Goal: Task Accomplishment & Management: Use online tool/utility

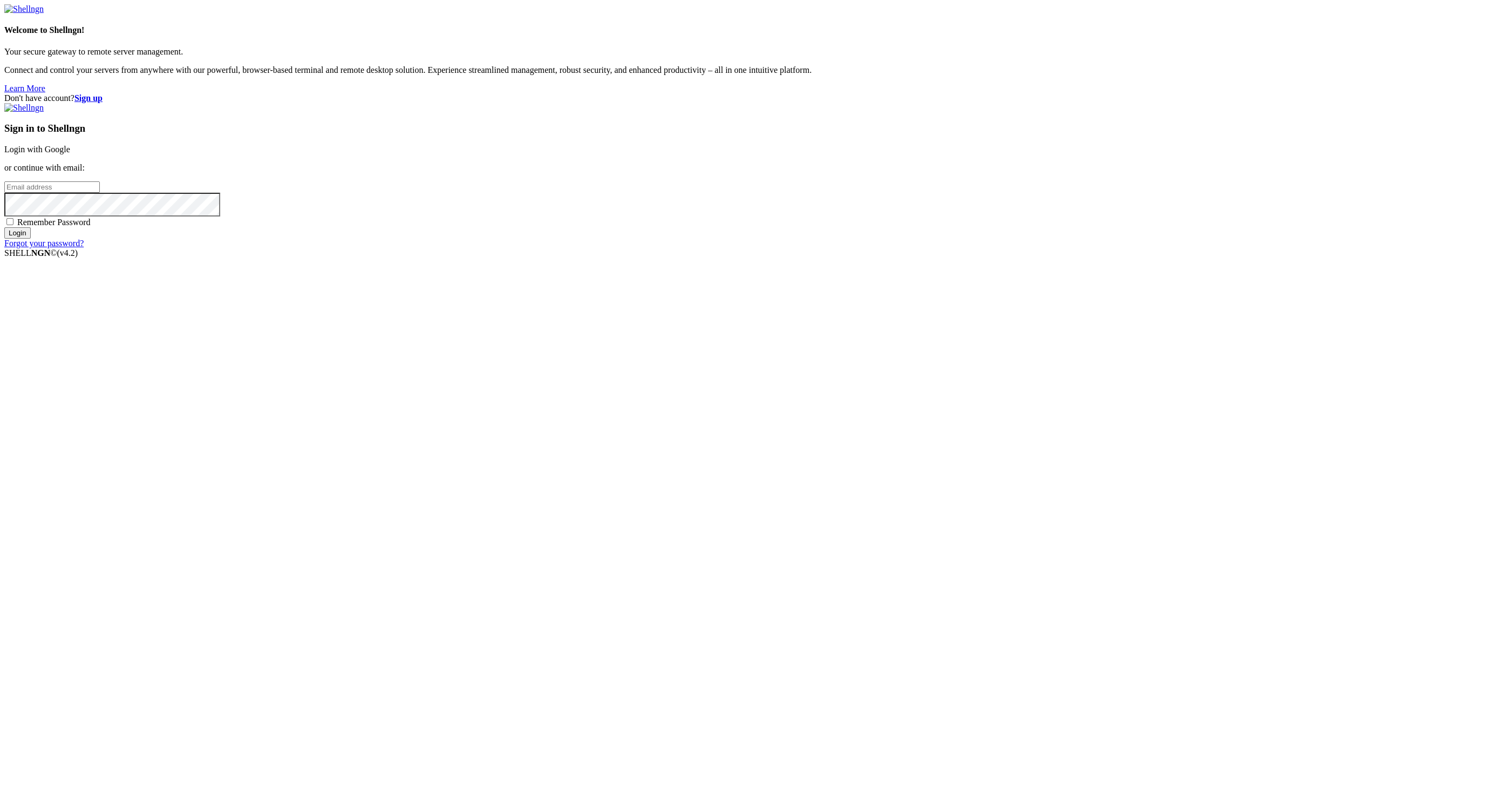
click at [70, 154] on link "Login with Google" at bounding box center [37, 149] width 66 height 9
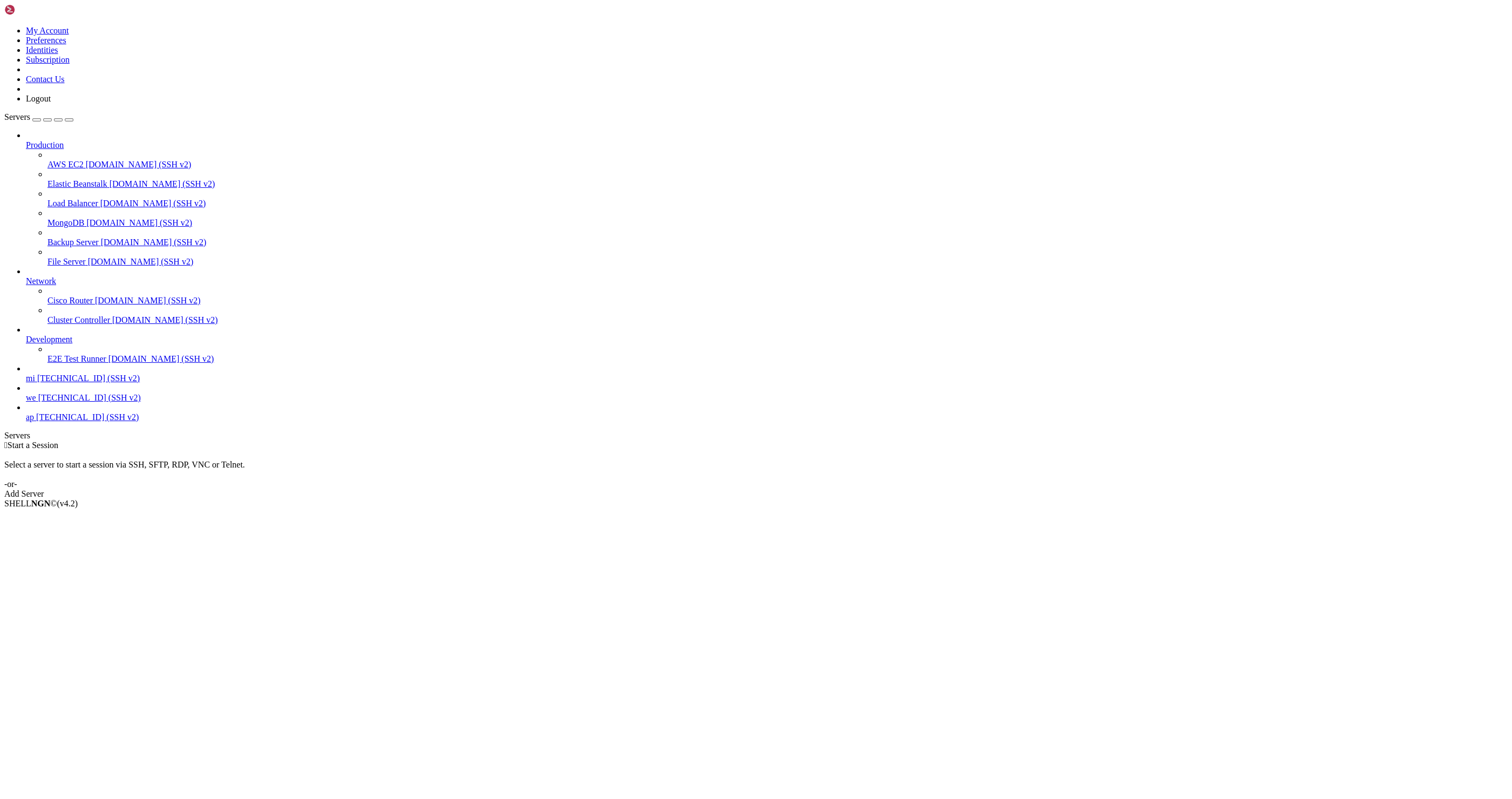
click at [107, 402] on span "[TECHNICAL_ID] (SSH v2)" at bounding box center [89, 397] width 102 height 9
click at [71, 383] on link "mi [TECHNICAL_ID] (SSH v2)" at bounding box center [766, 379] width 1481 height 10
click at [36, 402] on span "we" at bounding box center [31, 397] width 10 height 9
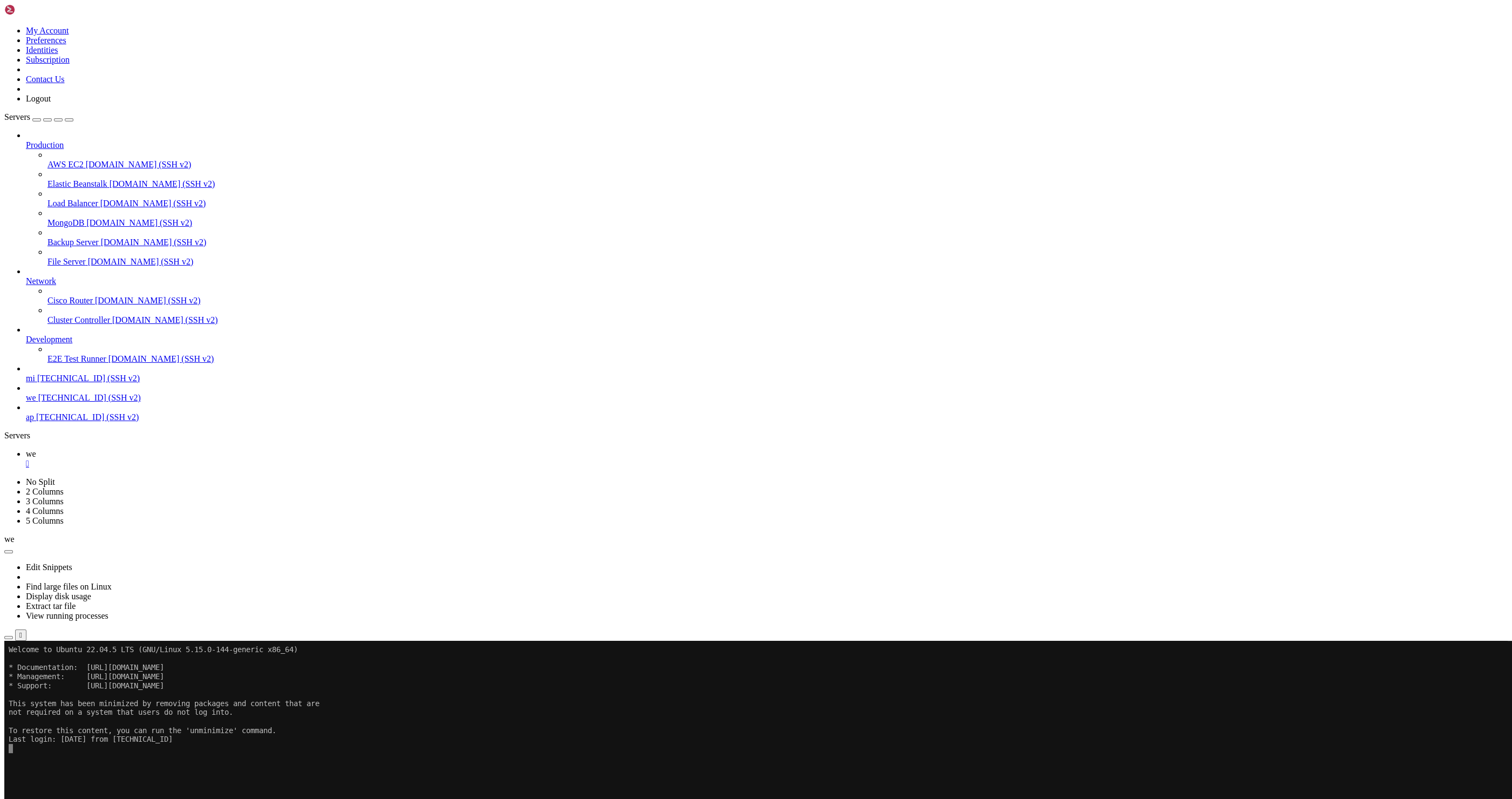
click at [13, 636] on button "button" at bounding box center [8, 638] width 9 height 3
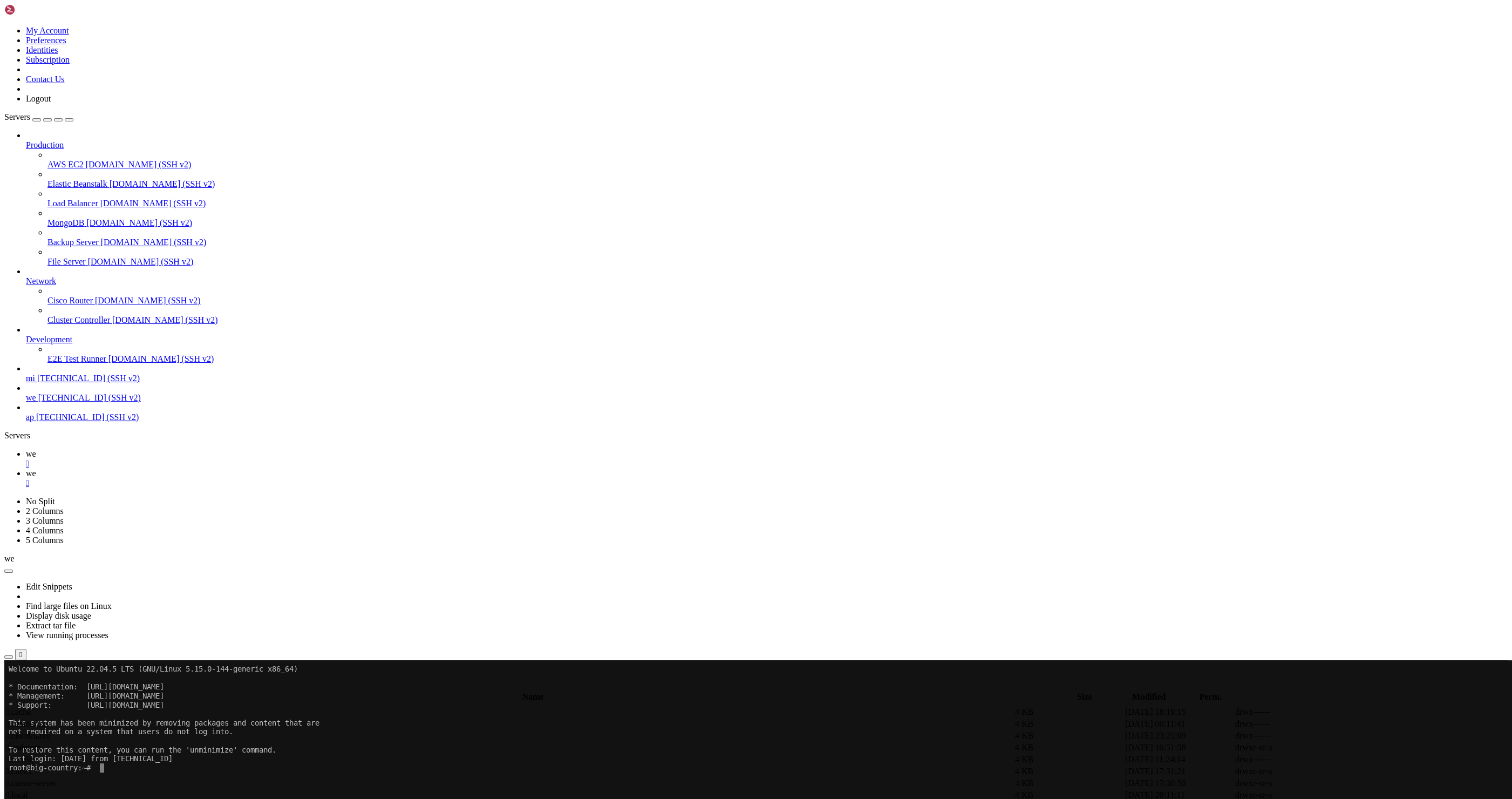
scroll to position [289, 0]
type input "/root/Plants_vs_Brainrot"
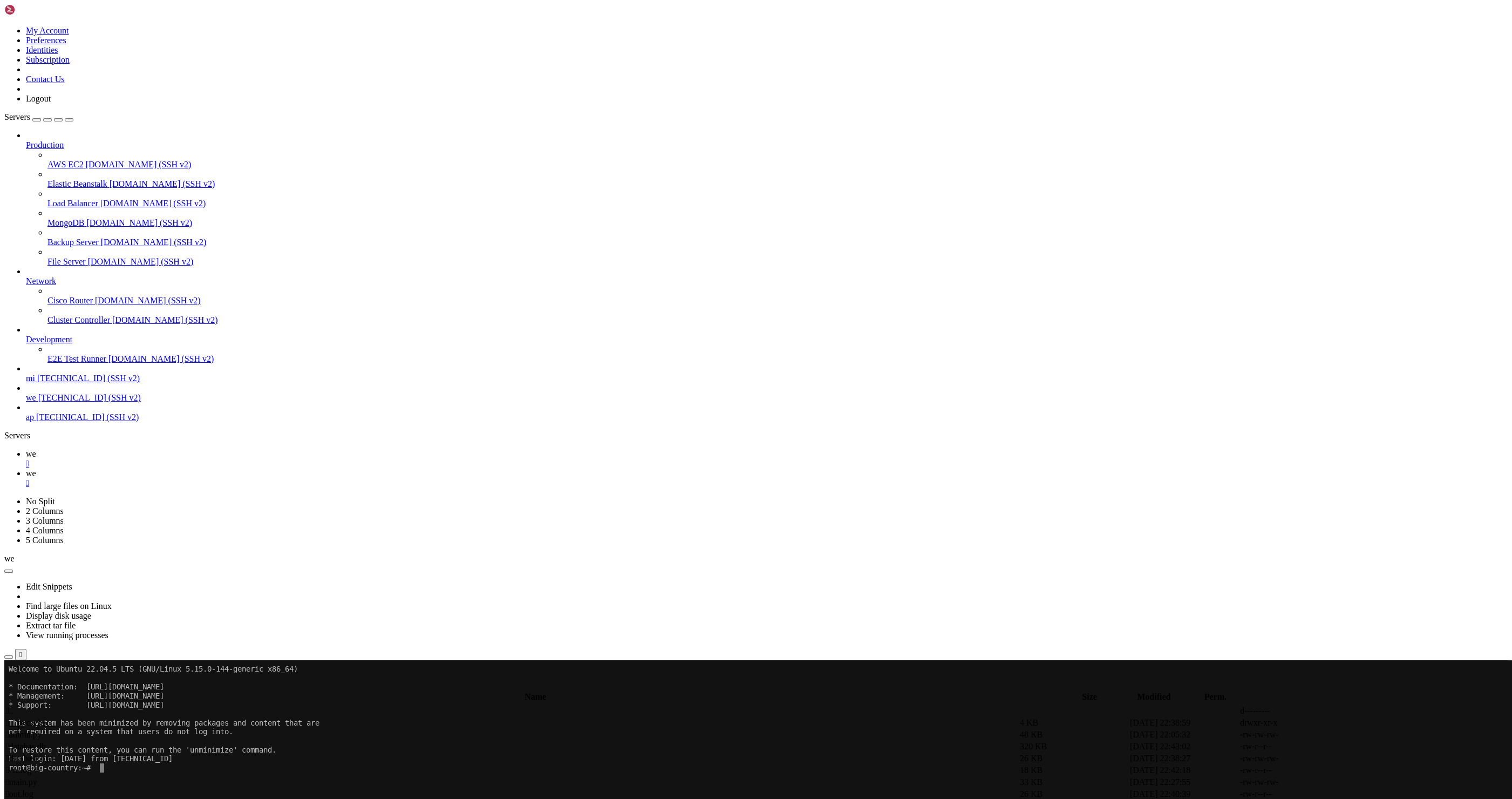
scroll to position [0, 0]
click at [37, 777] on span " main.py" at bounding box center [21, 781] width 31 height 9
click at [1350, 782] on link at bounding box center [1350, 782] width 0 height 0
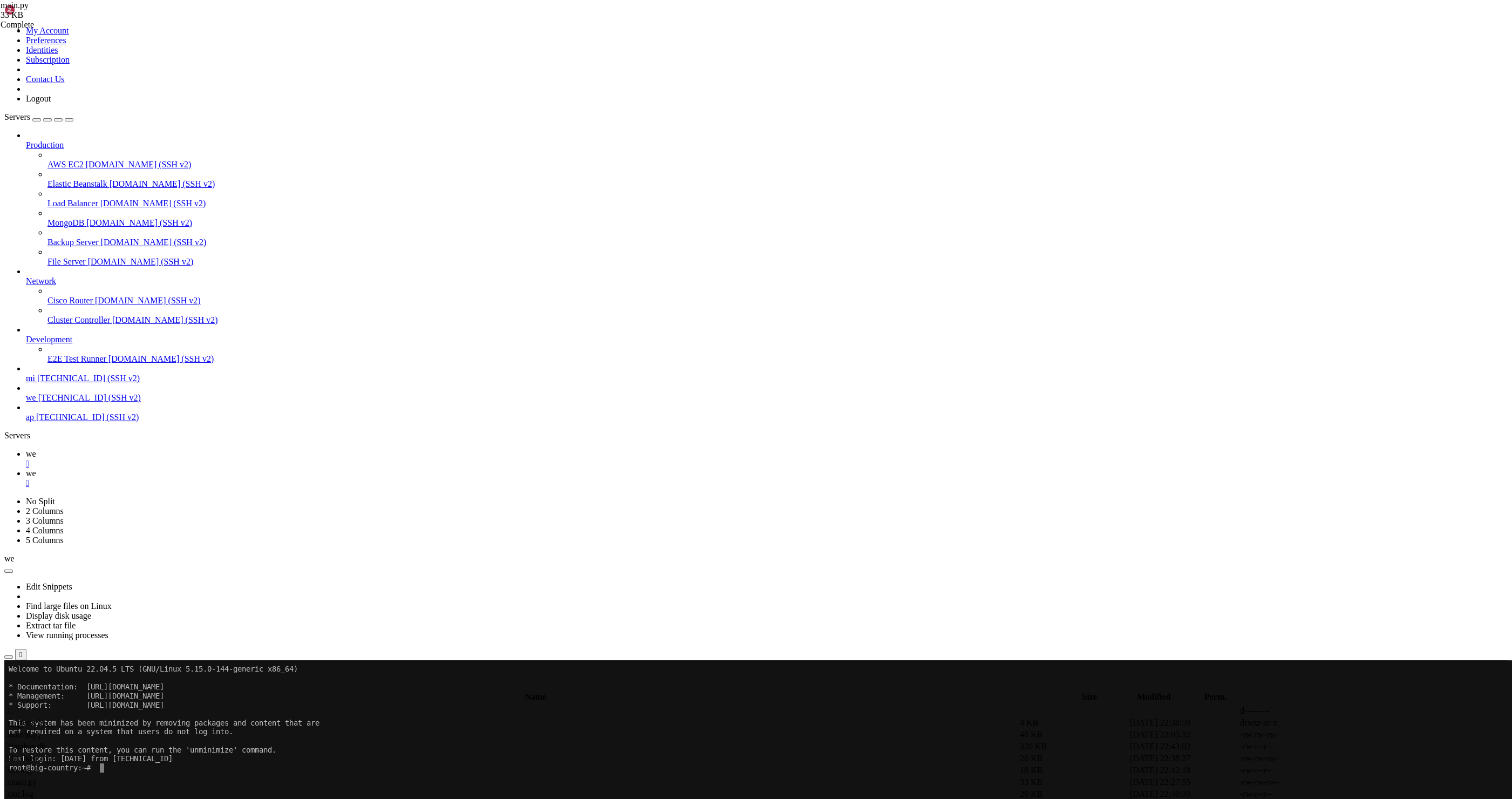
type textarea "import asyncio"
click at [148, 449] on link "we " at bounding box center [766, 458] width 1481 height 19
drag, startPoint x: 955, startPoint y: 1076, endPoint x: 1197, endPoint y: 1110, distance: 244.4
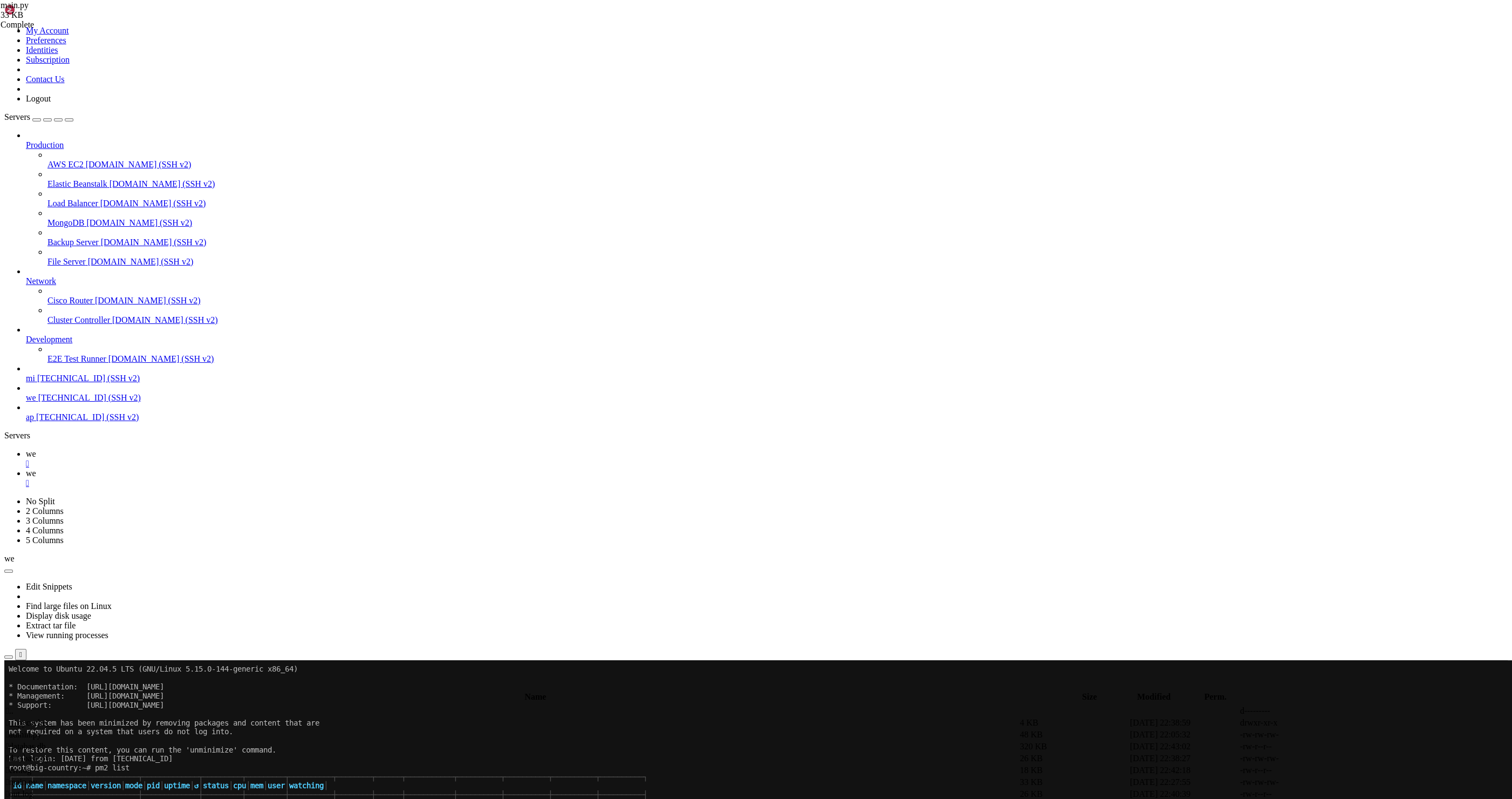
drag, startPoint x: 300, startPoint y: 1032, endPoint x: 847, endPoint y: 1081, distance: 549.2
drag, startPoint x: 771, startPoint y: 1173, endPoint x: 657, endPoint y: 1190, distance: 115.3
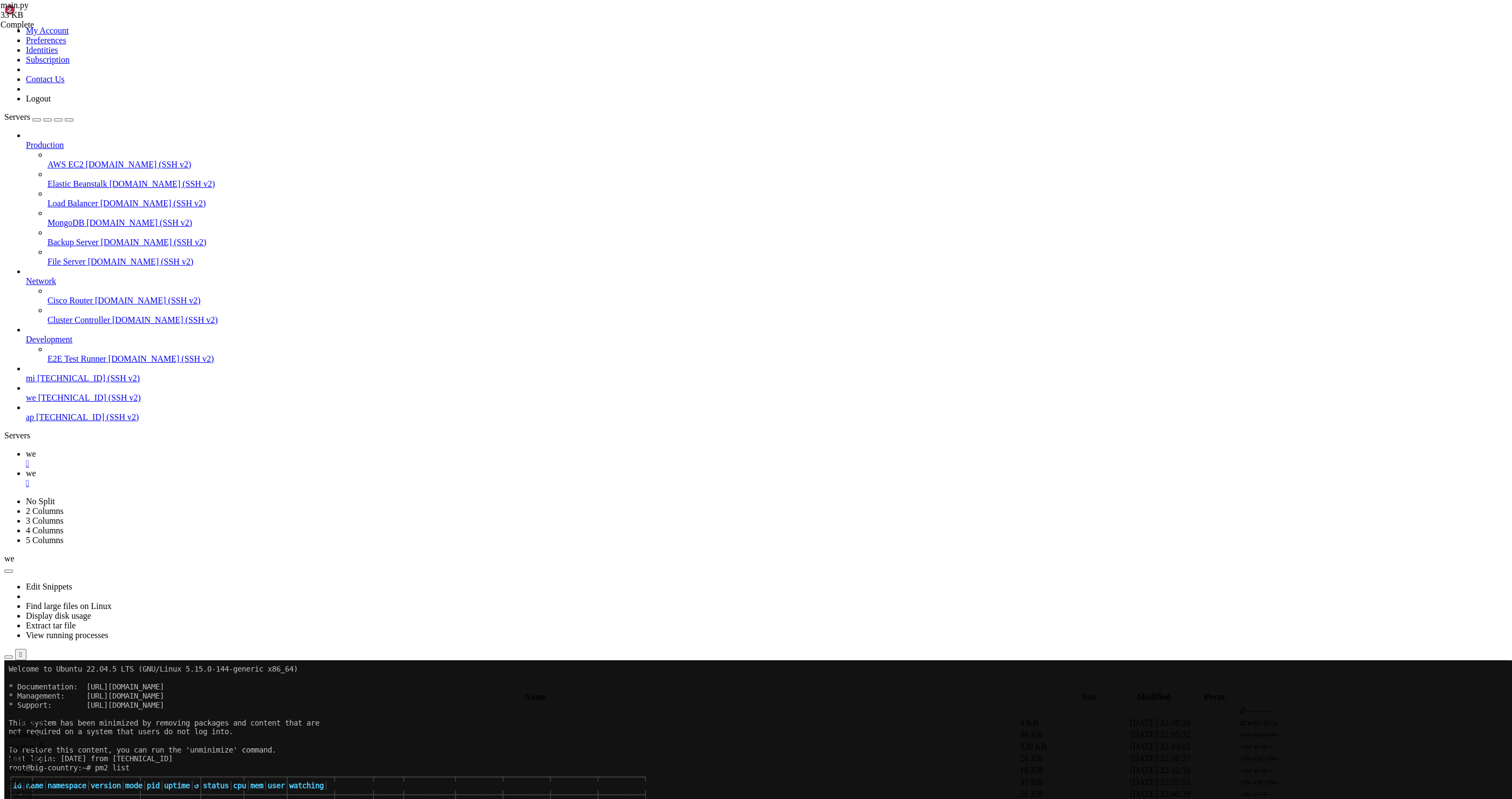
click at [204, 468] on link "we " at bounding box center [766, 478] width 1481 height 19
type textarea "async def make_psg_request():"
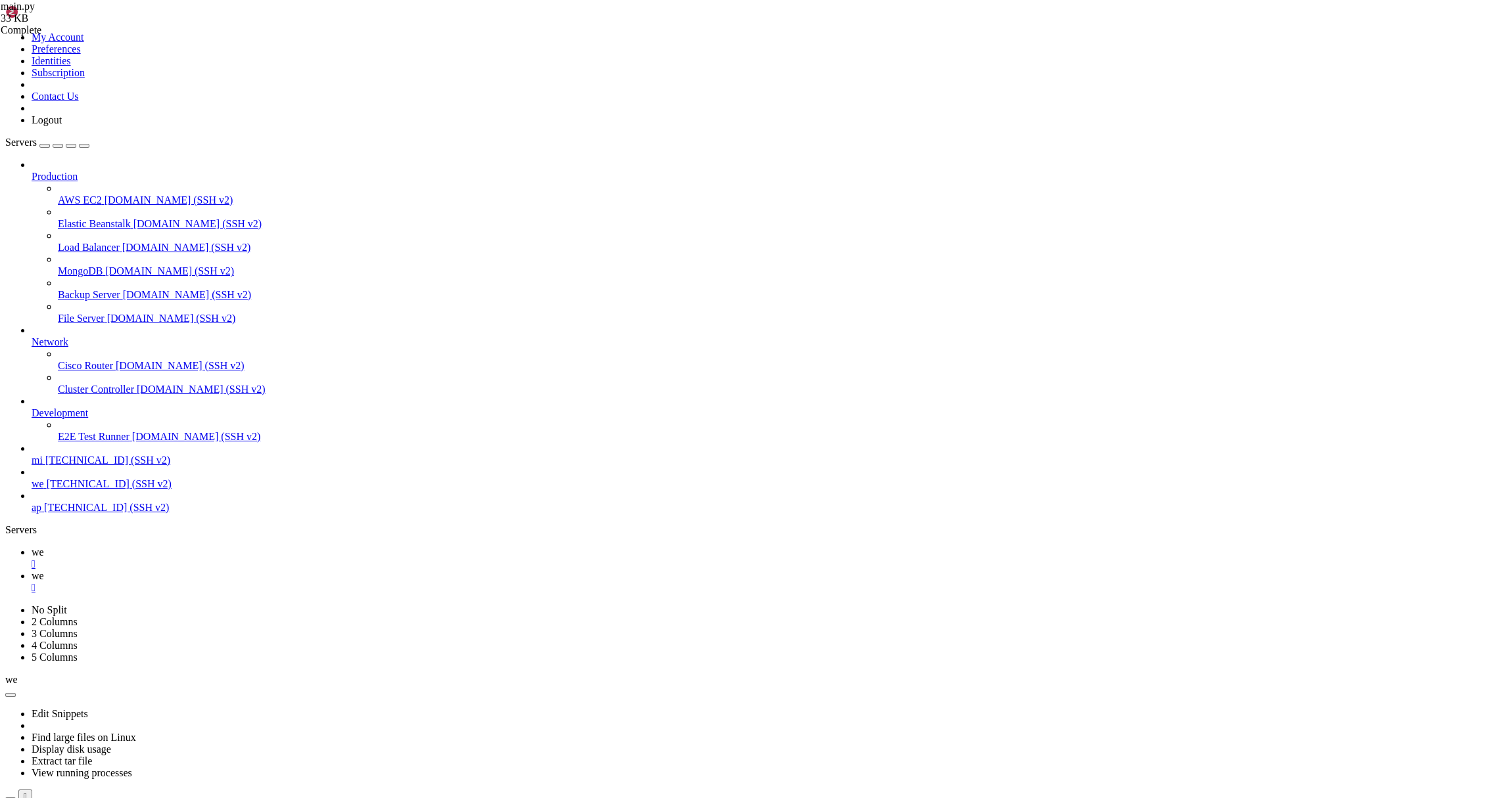
scroll to position [2075, 0]
click at [188, 546] on link "we " at bounding box center [769, 558] width 1475 height 24
drag, startPoint x: 533, startPoint y: 1490, endPoint x: 81, endPoint y: 1456, distance: 453.3
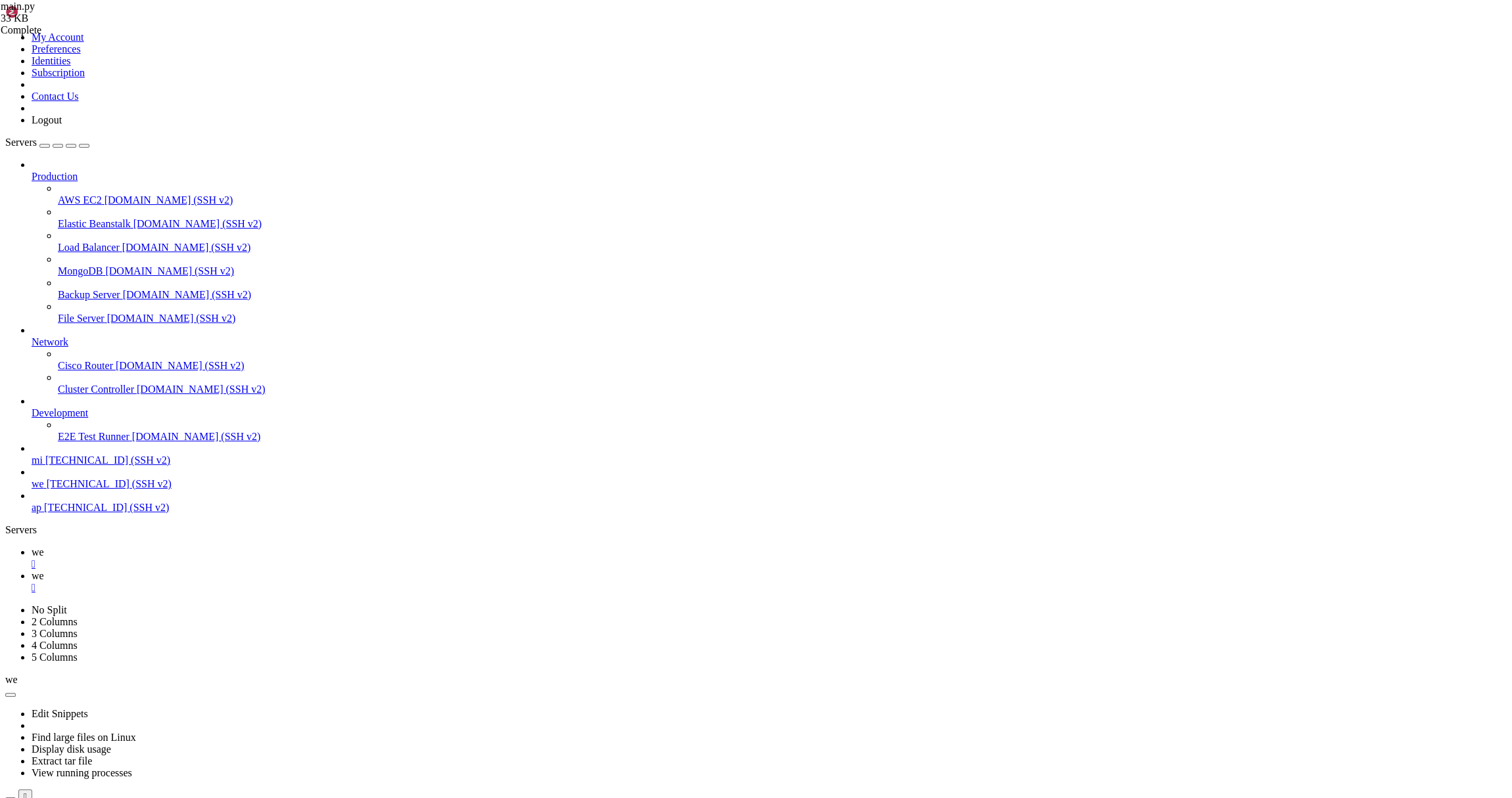
scroll to position [439, 0]
click at [244, 570] on link "we " at bounding box center [769, 582] width 1475 height 24
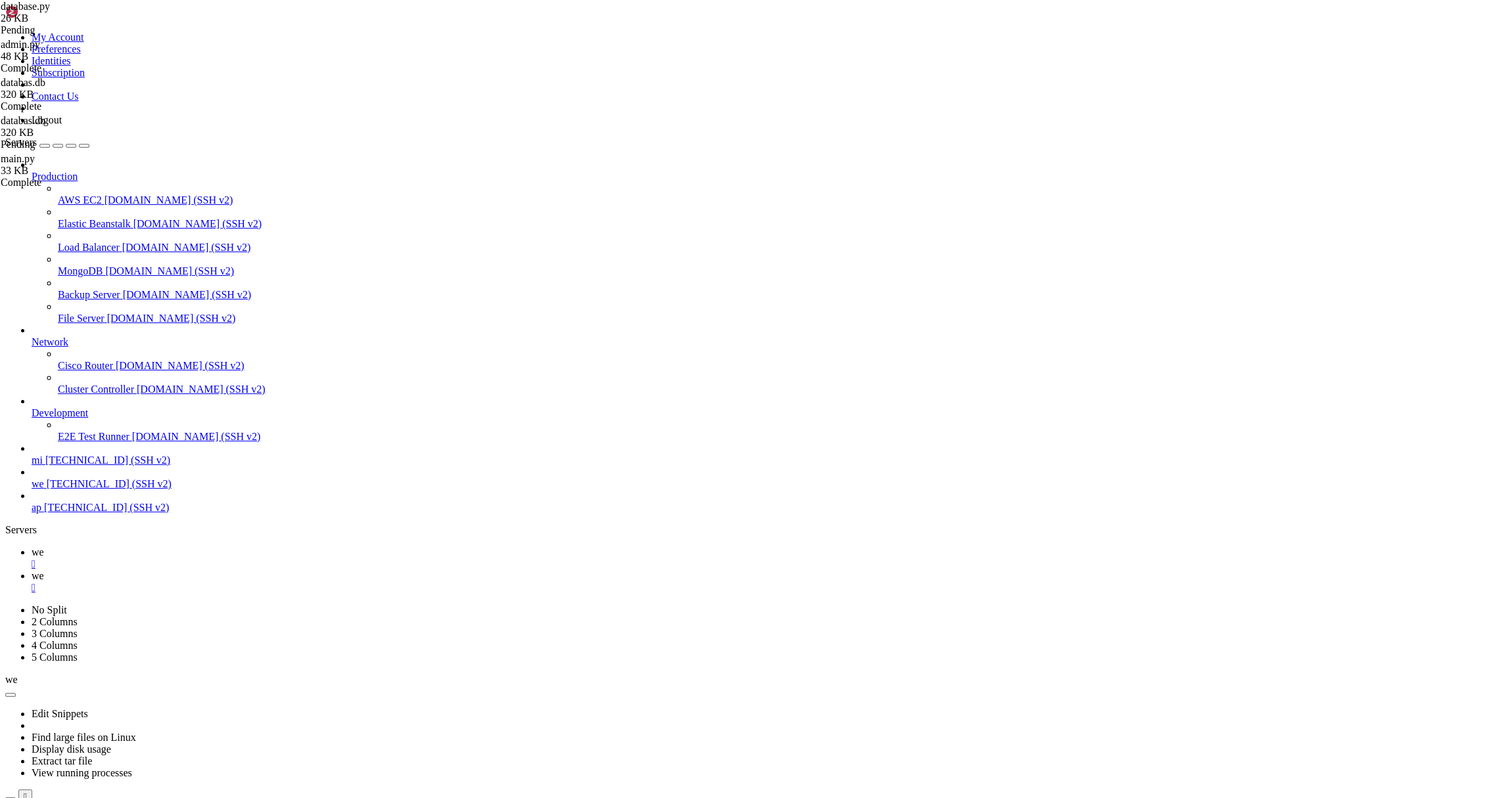
scroll to position [7540, 0]
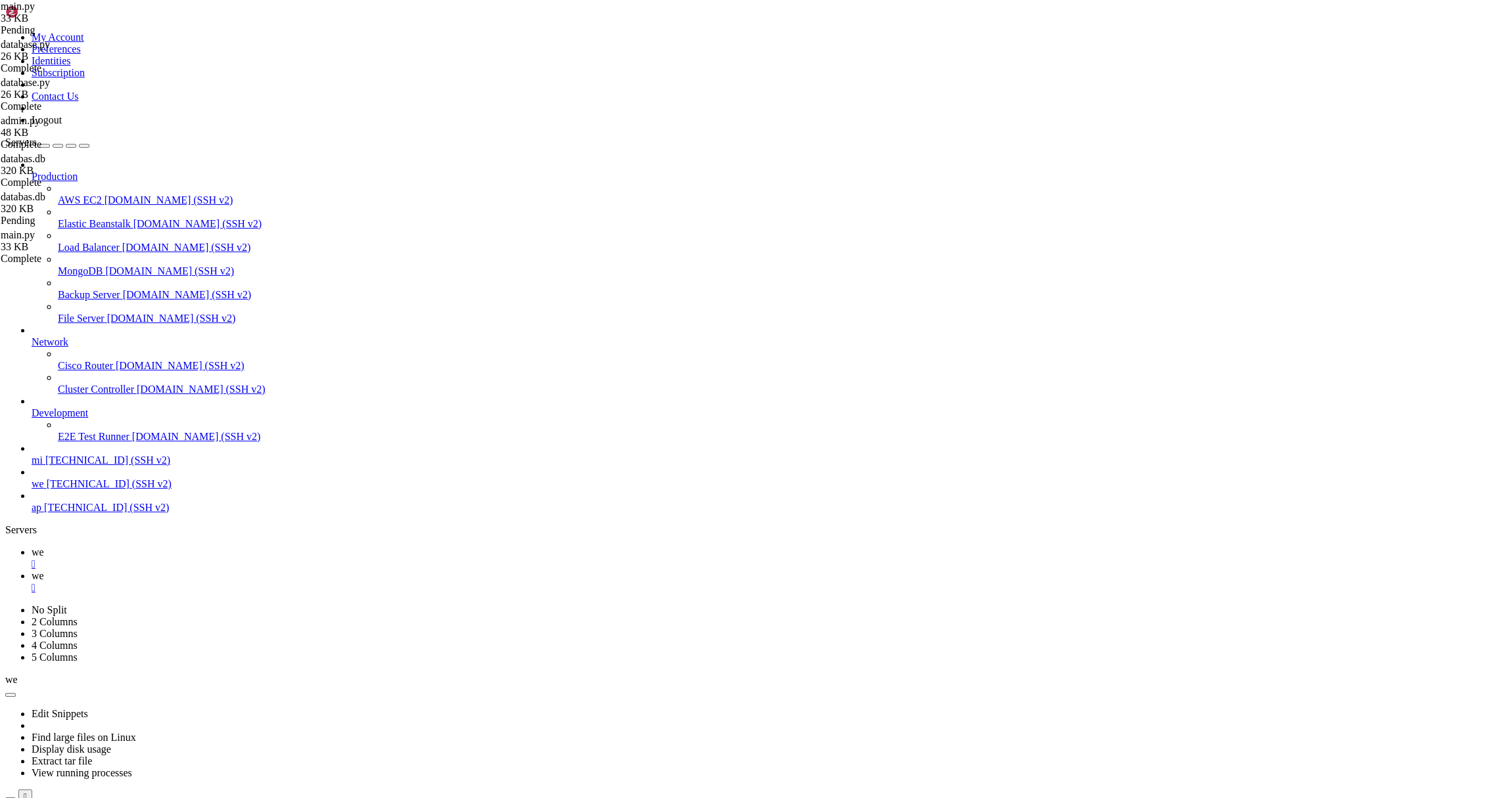
click at [31, 546] on icon at bounding box center [31, 551] width 0 height 11
